Goal: Check status: Check status

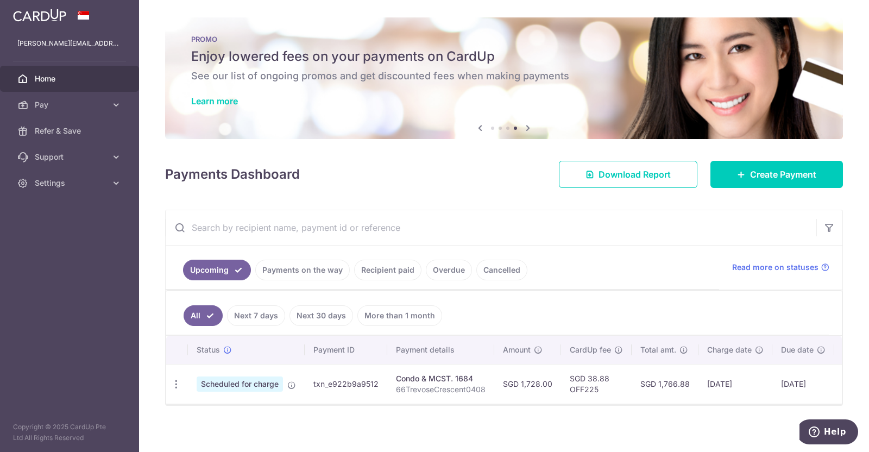
click at [395, 264] on link "Recipient paid" at bounding box center [387, 269] width 67 height 21
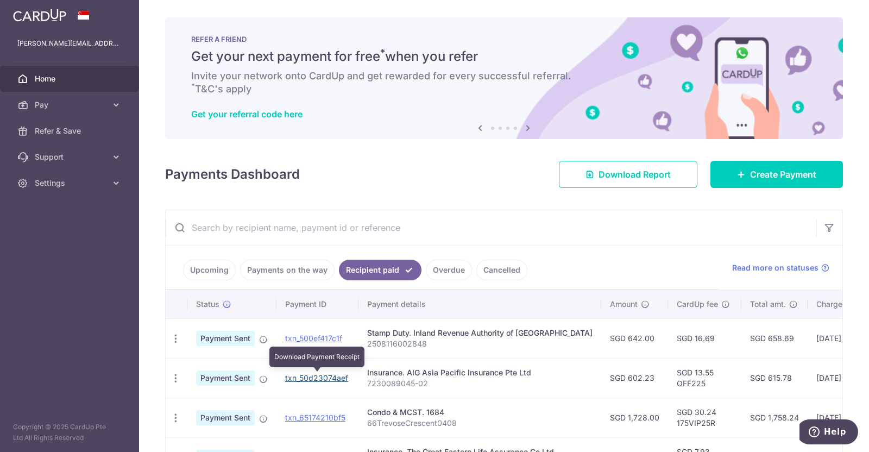
click at [338, 376] on link "txn_50d23074aef" at bounding box center [316, 377] width 63 height 9
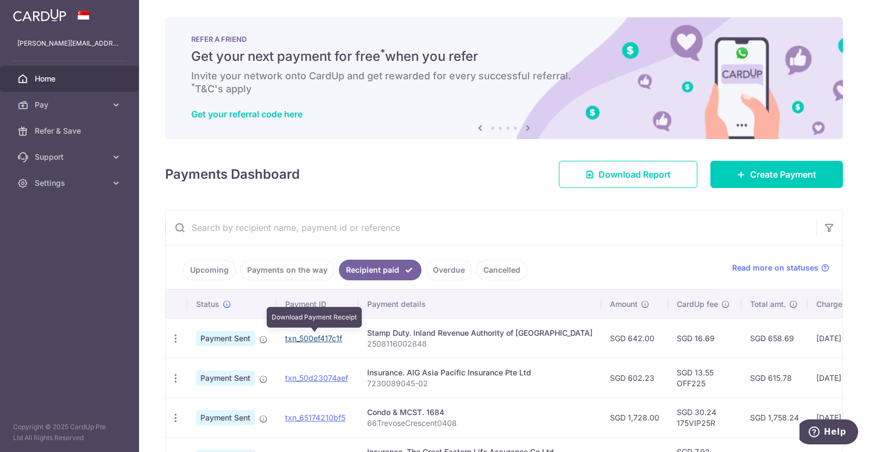
click at [312, 338] on link "txn_500ef417c1f" at bounding box center [313, 337] width 57 height 9
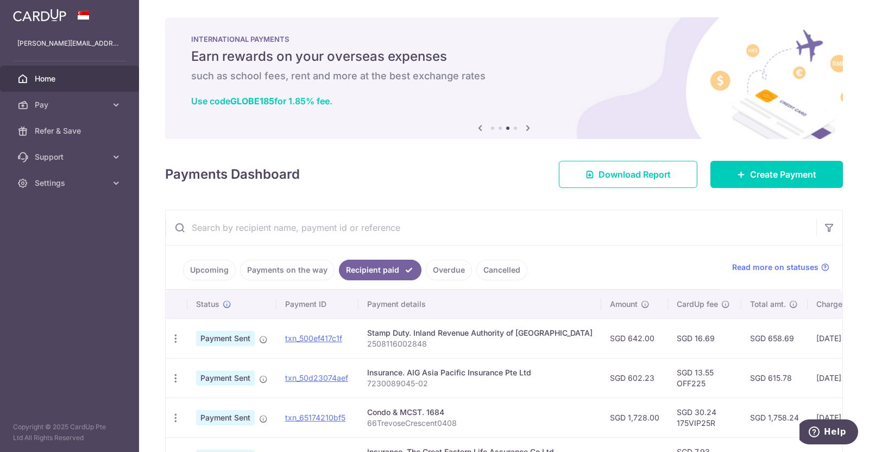
click at [400, 410] on div "Condo & MCST. 1684" at bounding box center [479, 412] width 225 height 11
click at [118, 183] on icon at bounding box center [116, 183] width 11 height 11
click at [60, 232] on span "Logout" at bounding box center [71, 235] width 72 height 11
